Goal: Task Accomplishment & Management: Complete application form

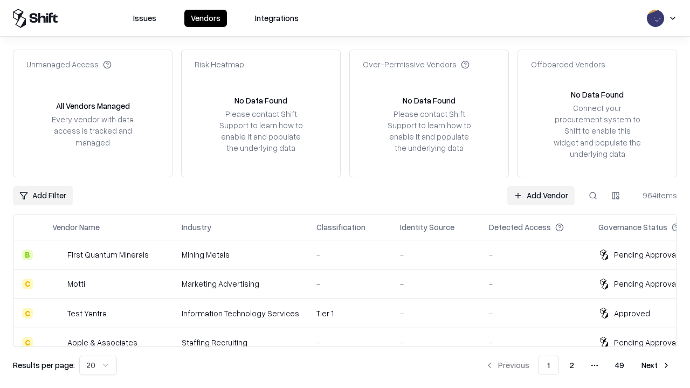
click at [541, 195] on link "Add Vendor" at bounding box center [540, 195] width 67 height 19
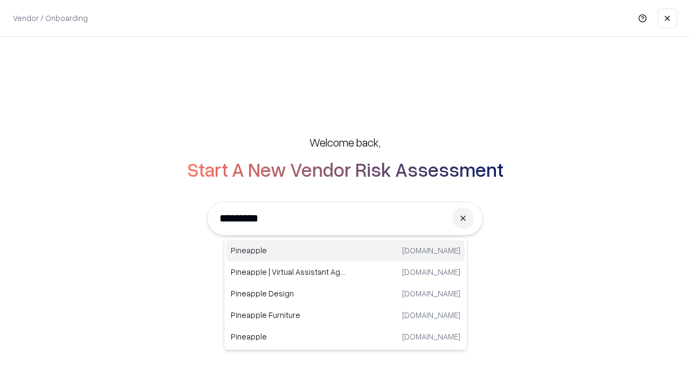
click at [346, 251] on div "Pineapple pineappleenergy.com" at bounding box center [345, 251] width 238 height 22
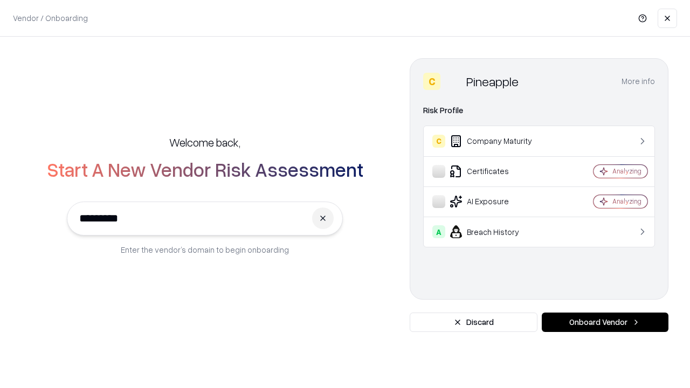
type input "*********"
click at [605, 322] on button "Onboard Vendor" at bounding box center [605, 322] width 127 height 19
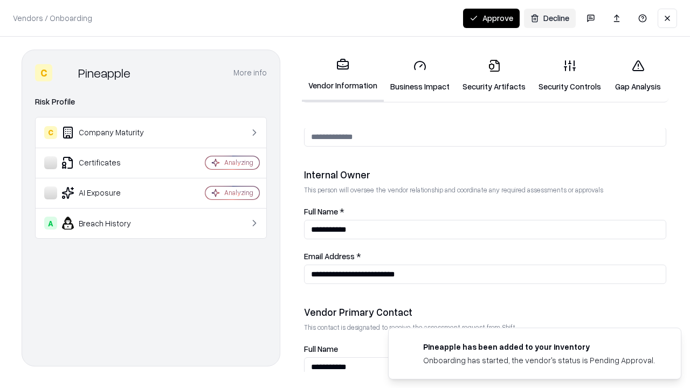
scroll to position [559, 0]
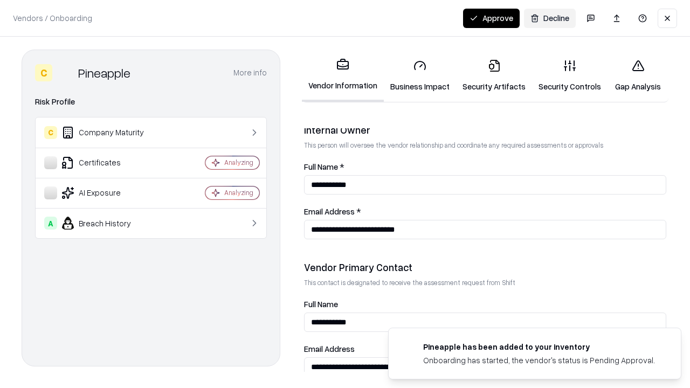
click at [420, 75] on link "Business Impact" at bounding box center [420, 76] width 72 height 50
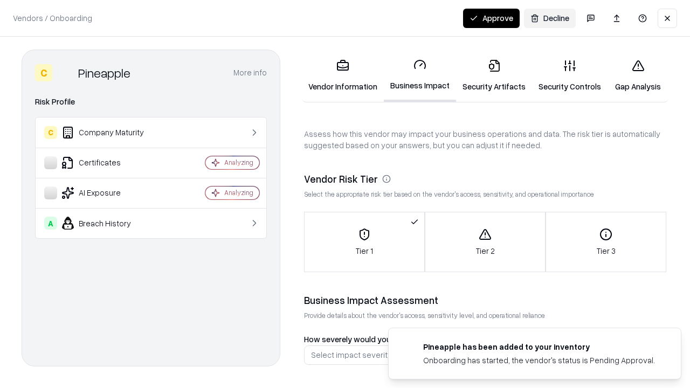
click at [494, 75] on link "Security Artifacts" at bounding box center [494, 76] width 76 height 50
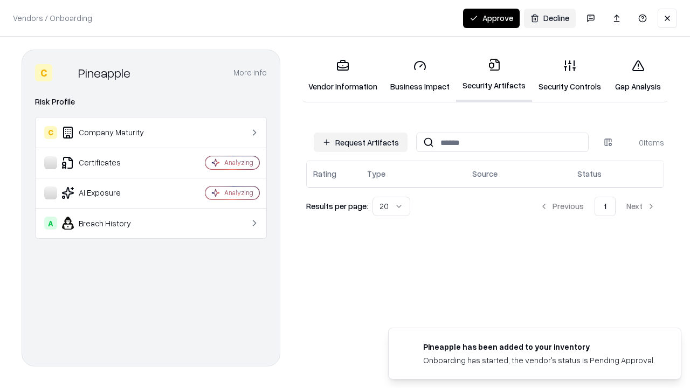
click at [361, 142] on button "Request Artifacts" at bounding box center [361, 142] width 94 height 19
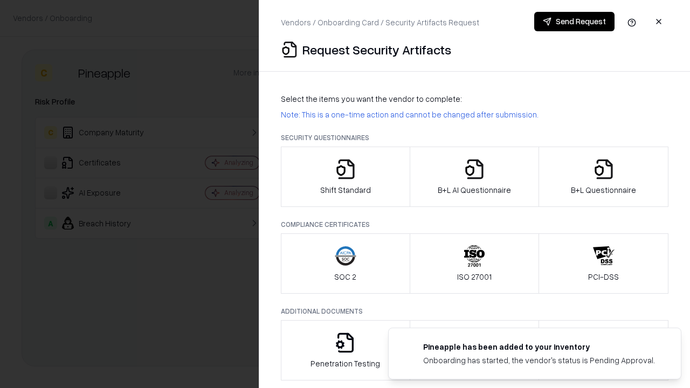
click at [345, 177] on icon "button" at bounding box center [346, 170] width 22 height 22
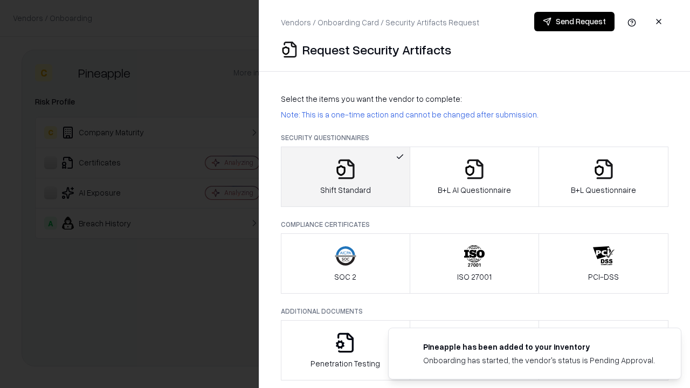
click at [574, 22] on button "Send Request" at bounding box center [574, 21] width 80 height 19
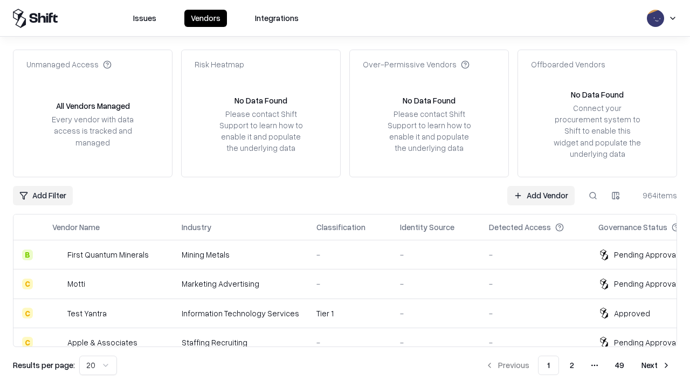
click at [593, 195] on button at bounding box center [592, 195] width 19 height 19
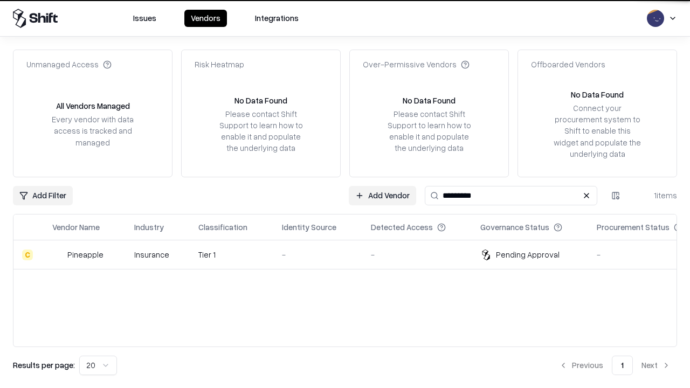
type input "*********"
click at [352, 254] on div "-" at bounding box center [318, 254] width 72 height 11
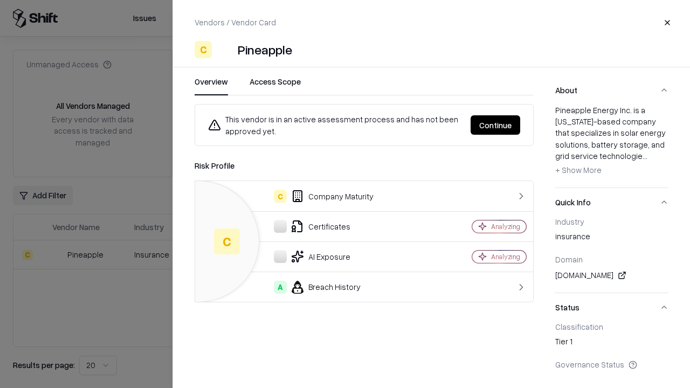
click at [495, 125] on button "Continue" at bounding box center [496, 124] width 50 height 19
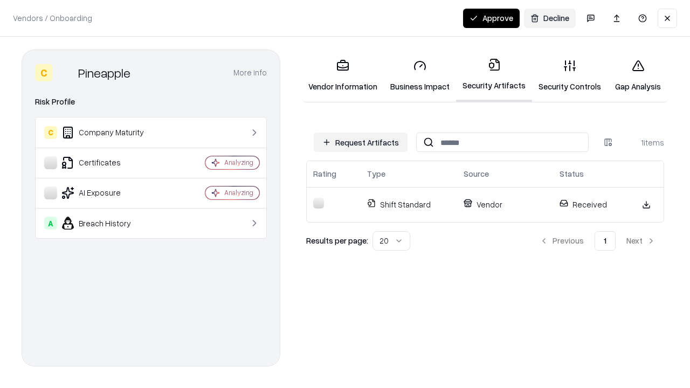
click at [570, 75] on link "Security Controls" at bounding box center [569, 76] width 75 height 50
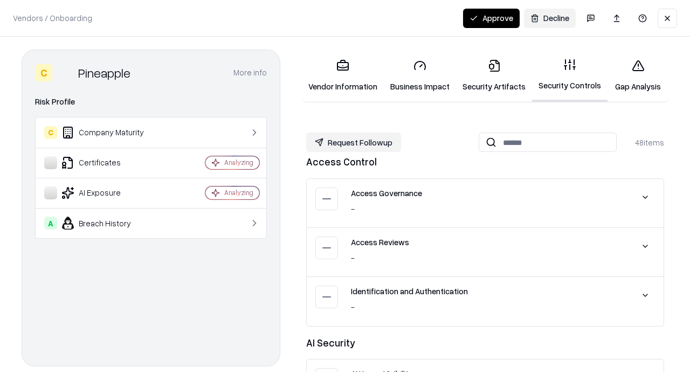
click at [354, 142] on button "Request Followup" at bounding box center [353, 142] width 95 height 19
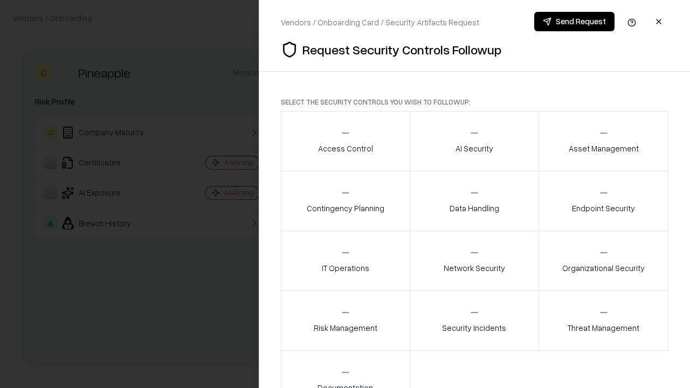
click at [345, 141] on div "Access Control" at bounding box center [345, 141] width 55 height 26
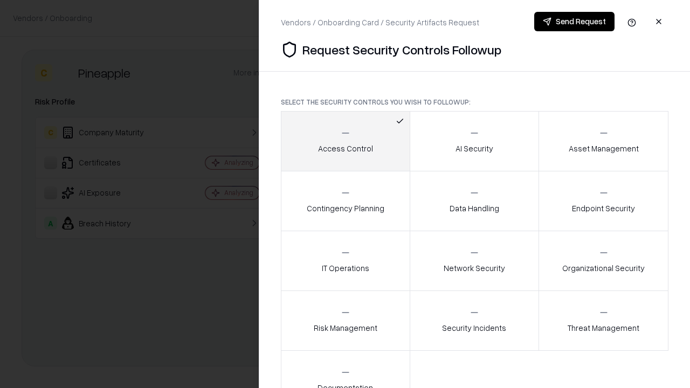
click at [574, 22] on button "Send Request" at bounding box center [574, 21] width 80 height 19
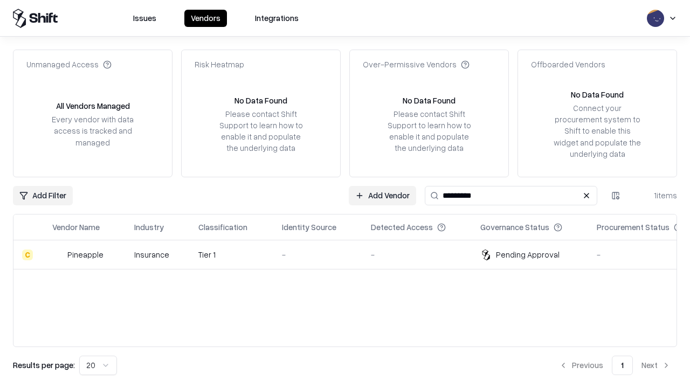
type input "*********"
click at [352, 254] on div "-" at bounding box center [318, 254] width 72 height 11
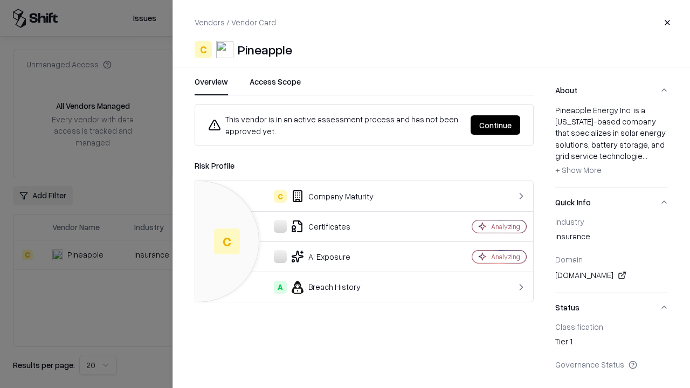
click at [495, 125] on button "Continue" at bounding box center [496, 124] width 50 height 19
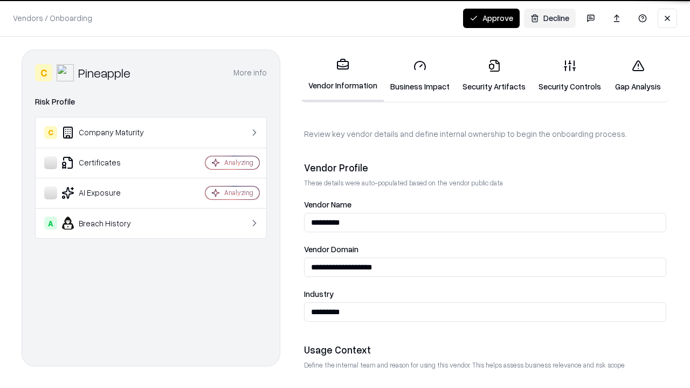
click at [491, 18] on button "Approve" at bounding box center [491, 18] width 57 height 19
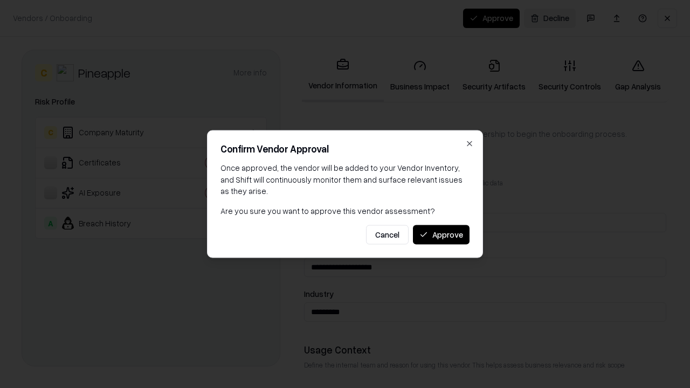
click at [441, 235] on button "Approve" at bounding box center [441, 234] width 57 height 19
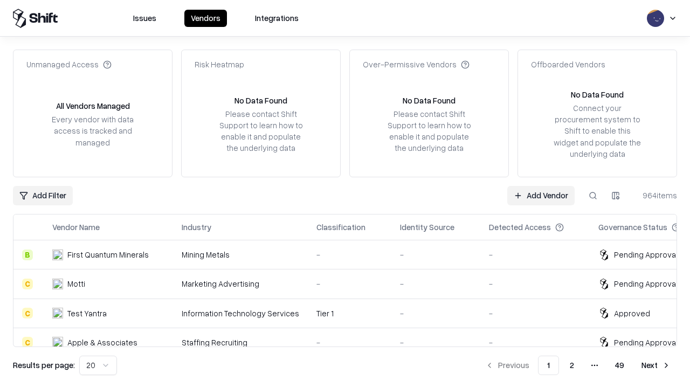
type input "*********"
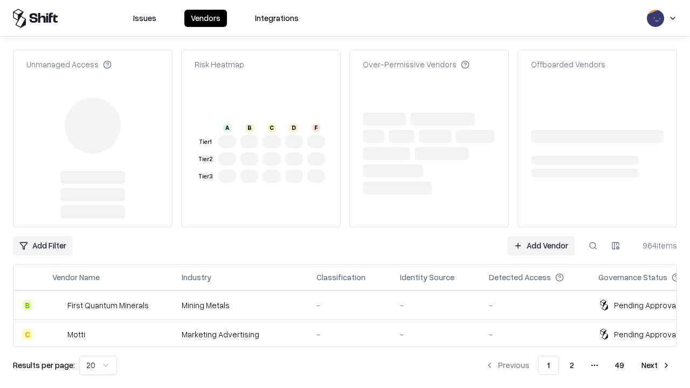
click at [541, 236] on link "Add Vendor" at bounding box center [540, 245] width 67 height 19
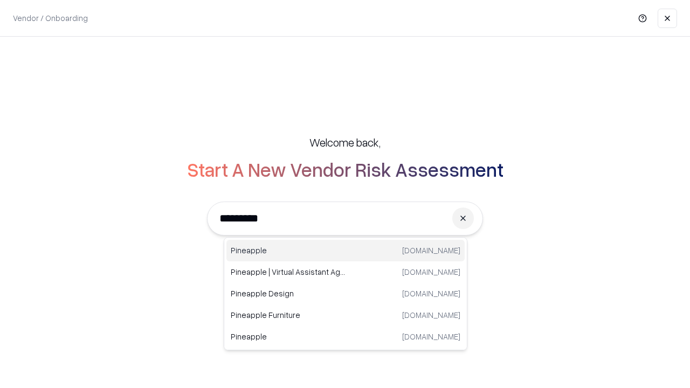
click at [346, 251] on div "Pineapple pineappleenergy.com" at bounding box center [345, 251] width 238 height 22
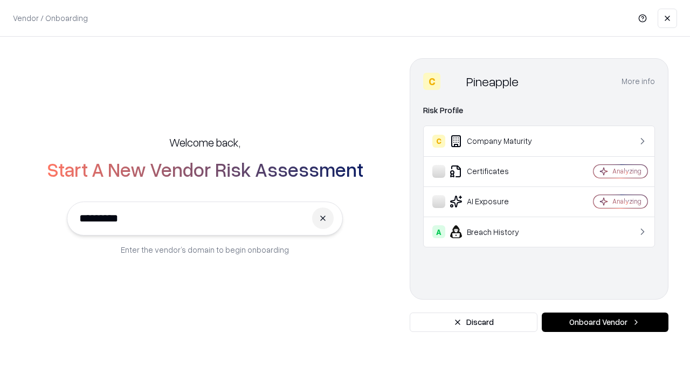
type input "*********"
click at [605, 322] on button "Onboard Vendor" at bounding box center [605, 322] width 127 height 19
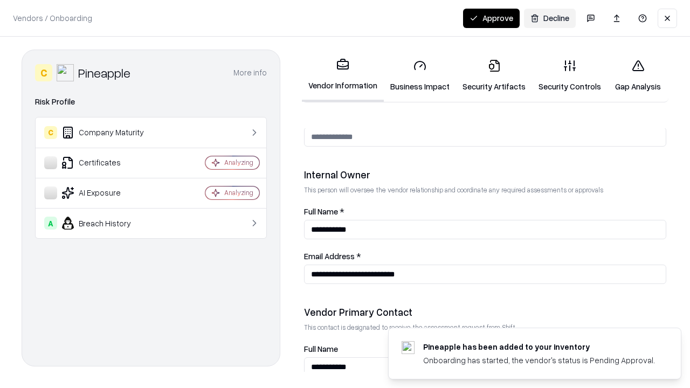
scroll to position [559, 0]
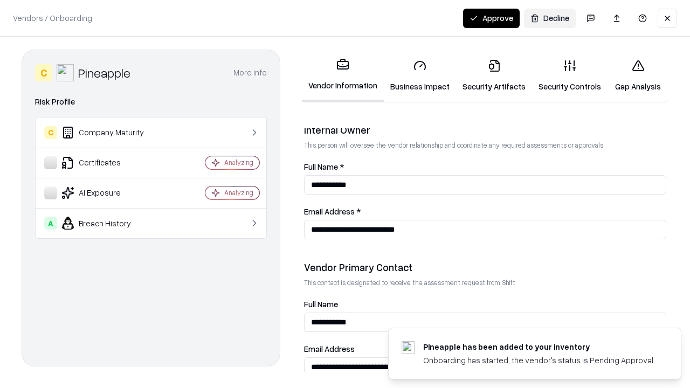
click at [491, 18] on button "Approve" at bounding box center [491, 18] width 57 height 19
